Goal: Information Seeking & Learning: Learn about a topic

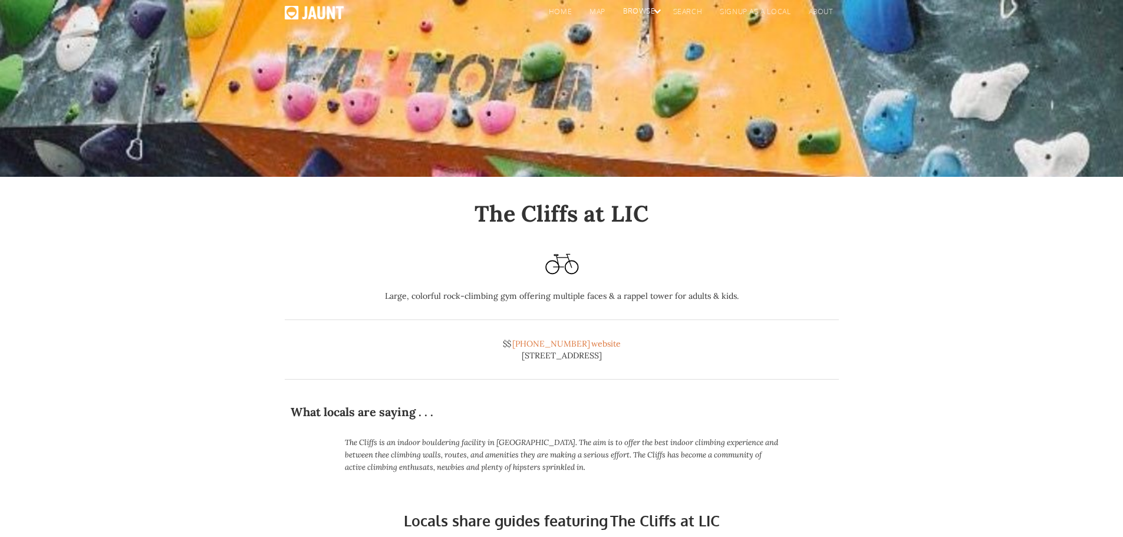
click at [642, 8] on div "browse" at bounding box center [636, 14] width 50 height 18
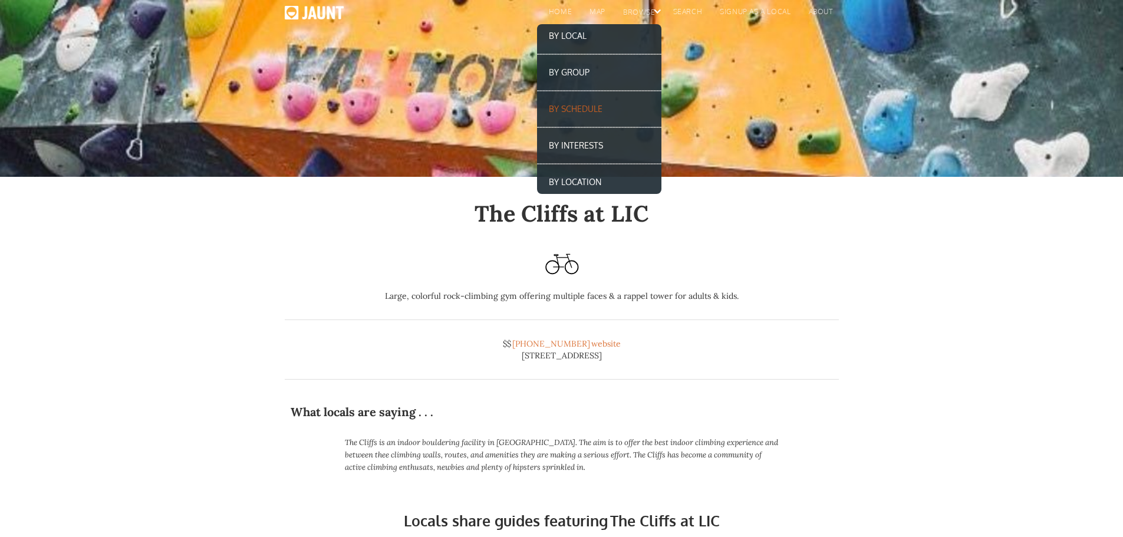
click at [566, 107] on link "By schedule" at bounding box center [599, 109] width 124 height 24
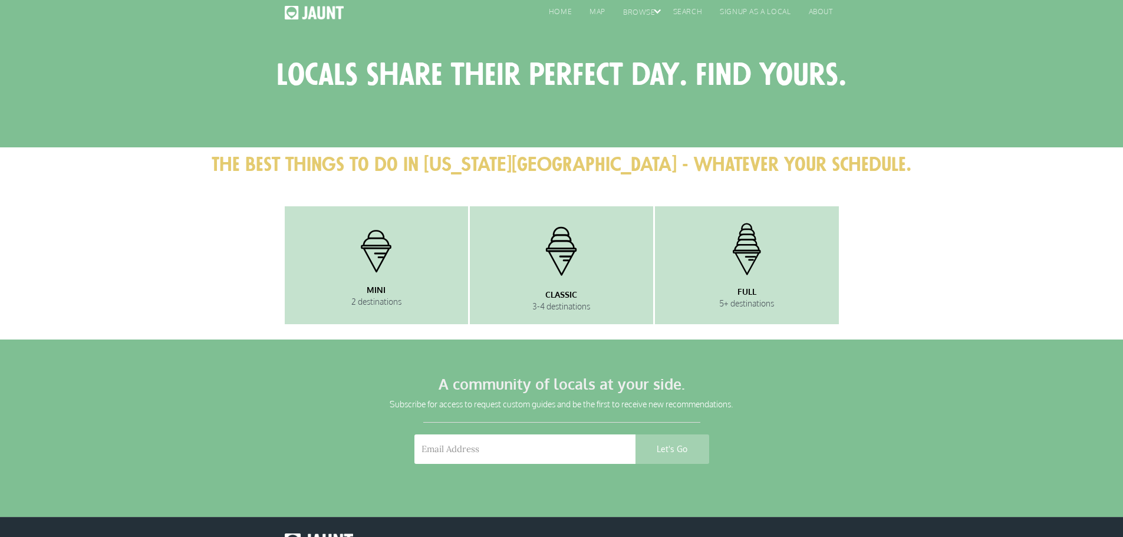
click at [741, 272] on img at bounding box center [746, 249] width 59 height 62
click at [565, 280] on img at bounding box center [561, 250] width 59 height 65
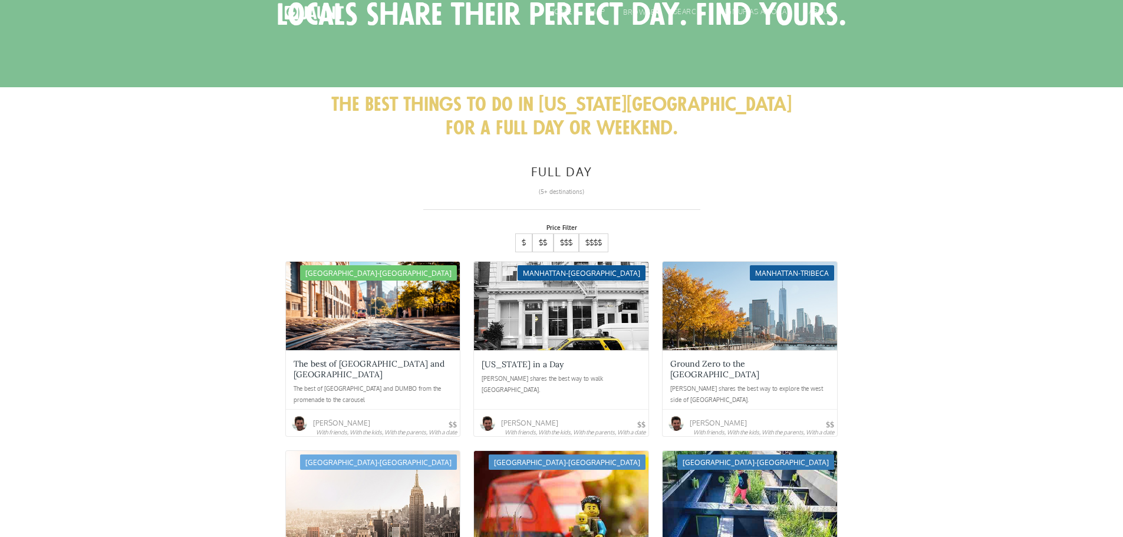
scroll to position [59, 0]
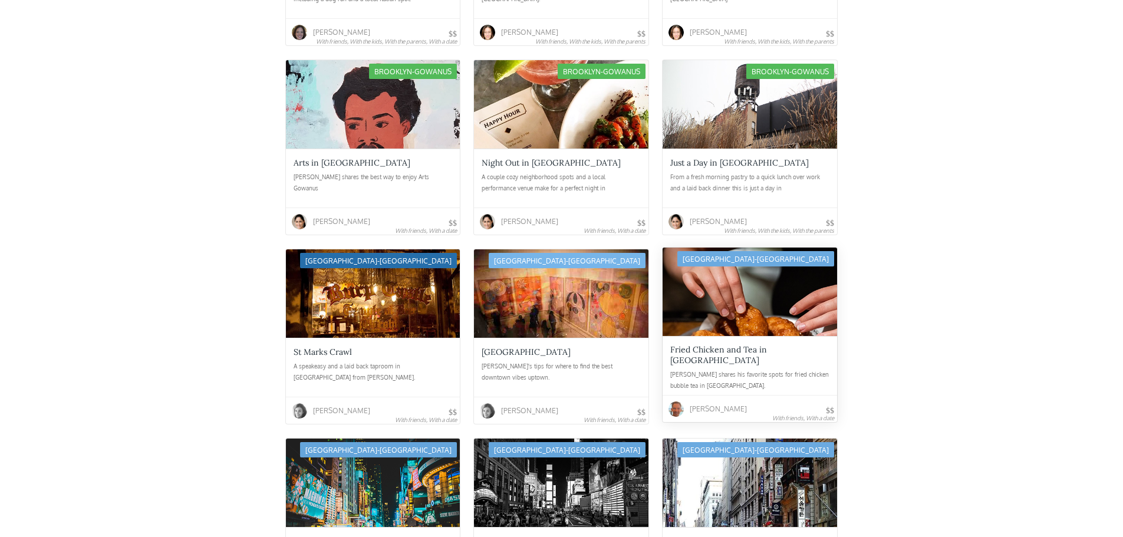
scroll to position [1473, 0]
